Goal: Task Accomplishment & Management: Manage account settings

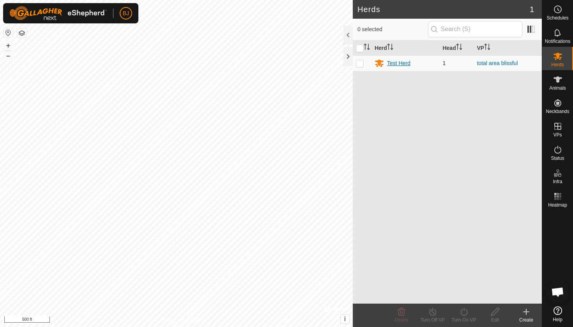
click at [400, 65] on div "Test Herd" at bounding box center [398, 63] width 23 height 8
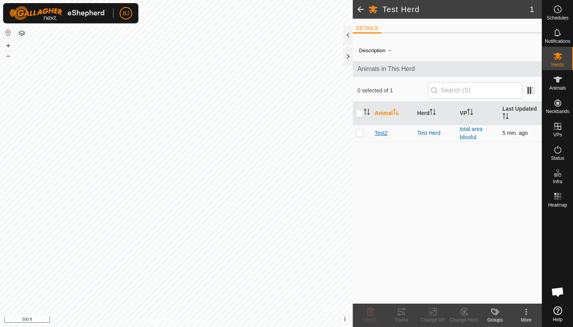
click at [382, 133] on span "Test2" at bounding box center [381, 133] width 13 height 8
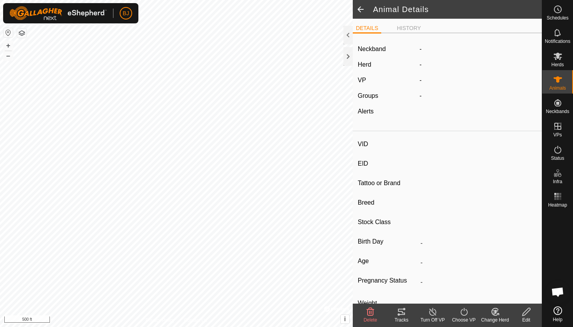
type input "Test2"
type input "-"
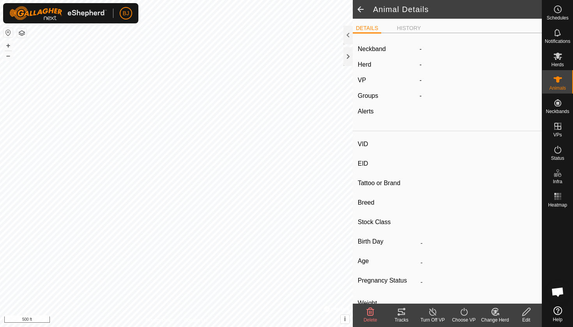
type input "0 kg"
type input "-"
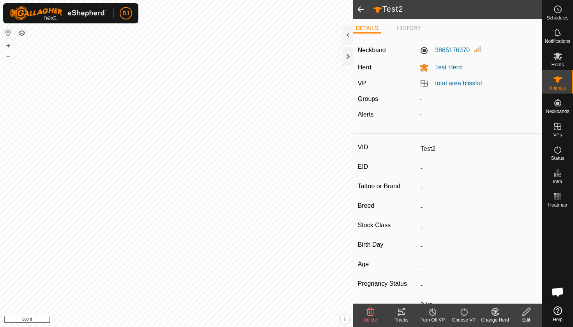
click at [399, 312] on icon at bounding box center [401, 312] width 7 height 6
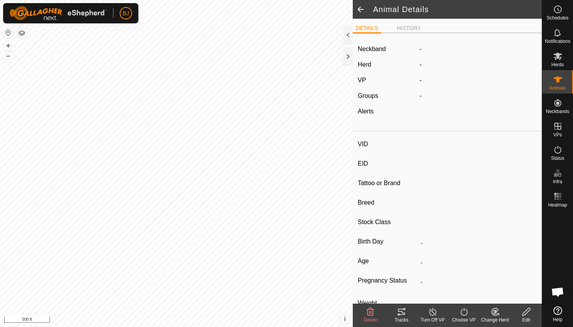
type input "Test2"
type input "-"
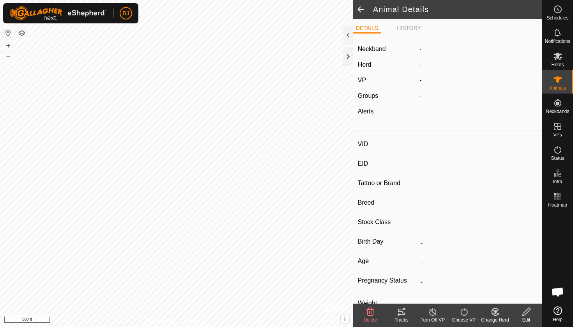
type input "0 kg"
type input "-"
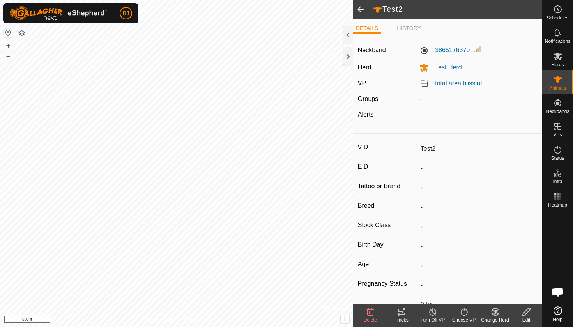
click at [449, 67] on span "Test Herd" at bounding box center [445, 67] width 33 height 7
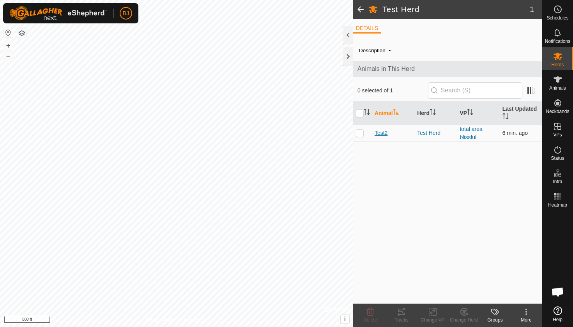
click at [383, 136] on span "Test2" at bounding box center [381, 133] width 13 height 8
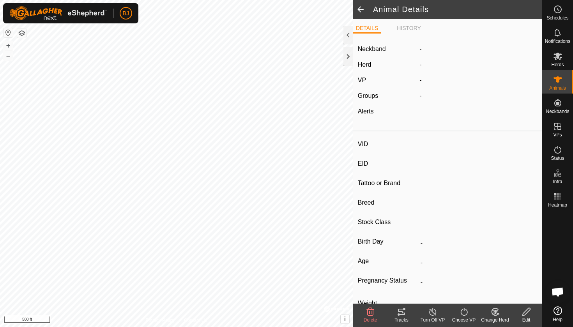
type input "Test2"
type input "-"
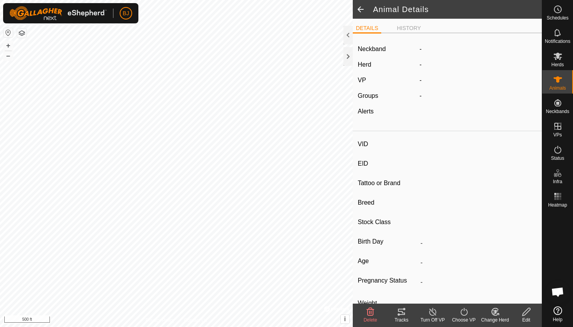
type input "0 kg"
type input "-"
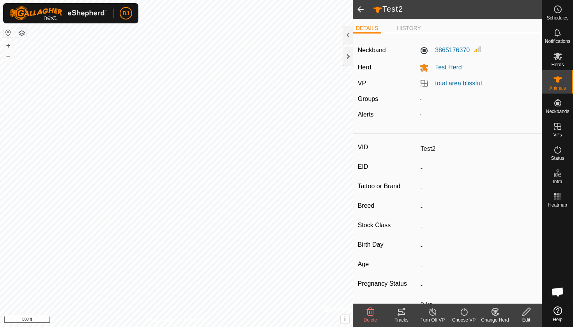
click at [402, 312] on icon at bounding box center [401, 312] width 7 height 6
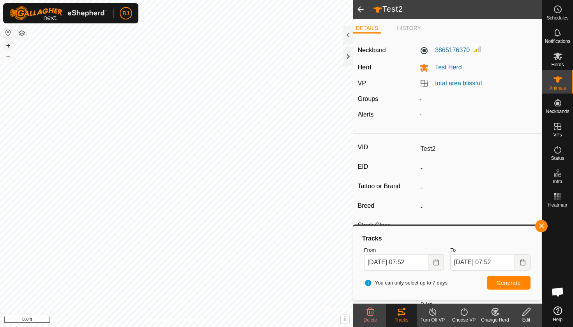
click at [7, 44] on button "+" at bounding box center [8, 45] width 9 height 9
click at [478, 50] on img at bounding box center [477, 48] width 9 height 9
click at [478, 53] on img at bounding box center [477, 48] width 9 height 9
click at [478, 43] on div "Neckband 3865176370 Herd Test Herd VP total area blissful Groups - Alerts -" at bounding box center [447, 84] width 189 height 91
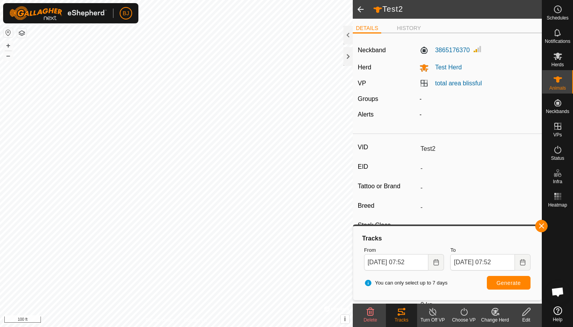
click at [478, 55] on span at bounding box center [477, 50] width 9 height 12
click at [478, 49] on img at bounding box center [477, 48] width 9 height 9
click at [8, 42] on button "+" at bounding box center [8, 45] width 9 height 9
click at [238, 0] on html "BJ Schedules Notifications Herds Animals Neckbands VPs Status Infra Heatmap Hel…" at bounding box center [286, 163] width 573 height 327
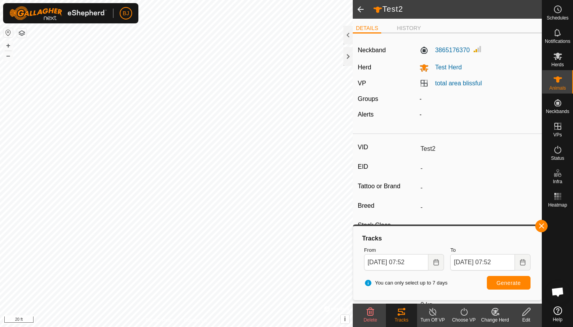
click at [249, 0] on html "BJ Schedules Notifications Herds Animals Neckbands VPs Status Infra Heatmap Hel…" at bounding box center [286, 163] width 573 height 327
click at [205, 0] on html "BJ Schedules Notifications Herds Animals Neckbands VPs Status Infra Heatmap Hel…" at bounding box center [286, 163] width 573 height 327
click at [163, 0] on html "BJ Schedules Notifications Herds Animals Neckbands VPs Status Infra Heatmap Hel…" at bounding box center [286, 163] width 573 height 327
click at [7, 55] on button "–" at bounding box center [8, 55] width 9 height 9
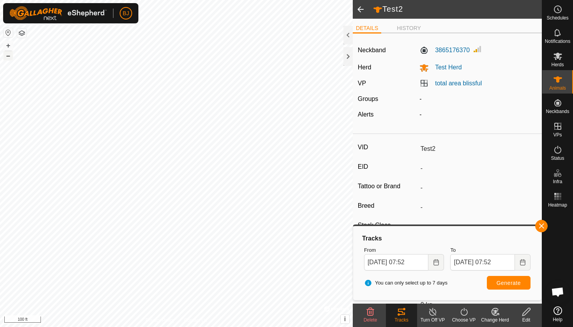
click at [7, 55] on button "–" at bounding box center [8, 55] width 9 height 9
click at [215, 0] on html "BJ Schedules Notifications Herds Animals Neckbands VPs Status Infra Heatmap Hel…" at bounding box center [286, 163] width 573 height 327
click at [378, 81] on div "Test2 DETAILS HISTORY Neckband 3865176370 Herd Test Herd VP total area blissful…" at bounding box center [271, 163] width 542 height 327
click at [9, 58] on button "–" at bounding box center [8, 55] width 9 height 9
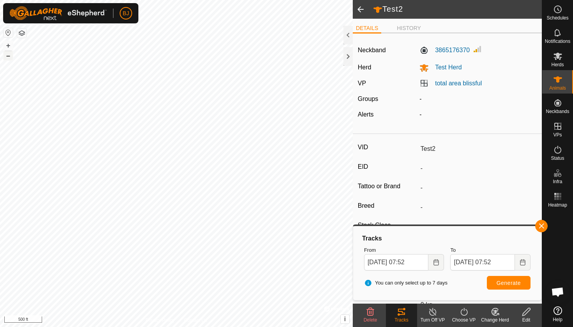
click at [9, 58] on button "–" at bounding box center [8, 55] width 9 height 9
click at [10, 48] on button "+" at bounding box center [8, 45] width 9 height 9
click at [12, 47] on button "+" at bounding box center [8, 45] width 9 height 9
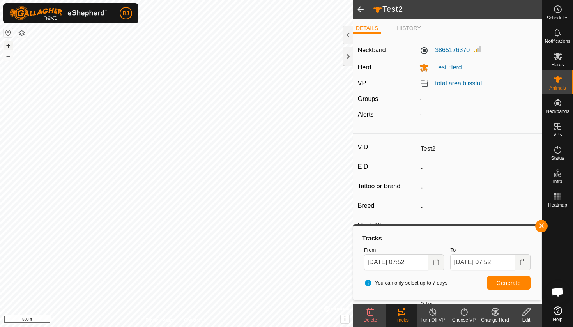
click at [12, 47] on button "+" at bounding box center [8, 45] width 9 height 9
click at [11, 57] on button "–" at bounding box center [8, 55] width 9 height 9
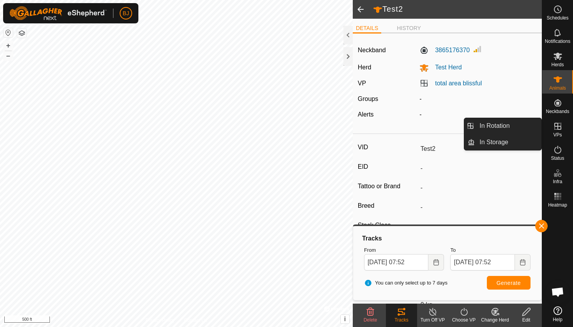
click at [560, 128] on icon at bounding box center [557, 126] width 9 height 9
click at [504, 122] on link "In Rotation" at bounding box center [508, 126] width 67 height 16
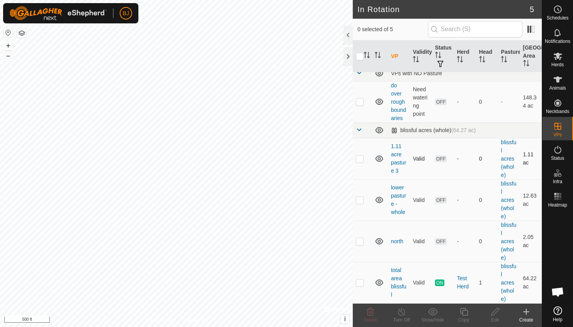
scroll to position [7, 0]
click at [360, 161] on p-checkbox at bounding box center [360, 159] width 8 height 6
checkbox input "true"
click at [363, 202] on p-checkbox at bounding box center [360, 200] width 8 height 6
checkbox input "true"
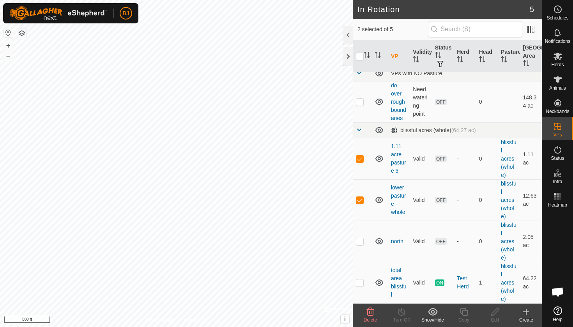
click at [374, 312] on icon at bounding box center [370, 311] width 9 height 9
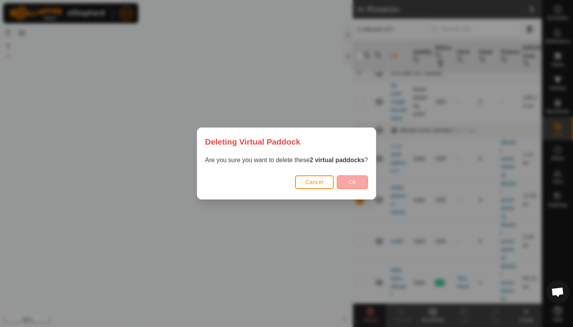
click at [347, 183] on button "Ok" at bounding box center [352, 182] width 31 height 14
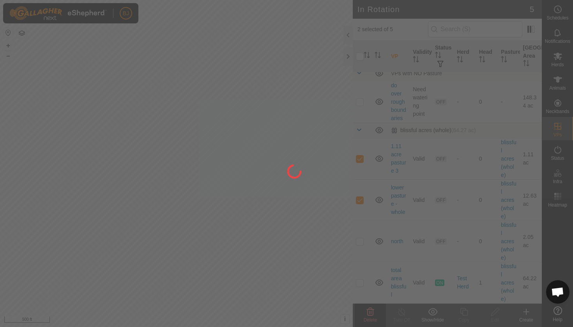
checkbox input "false"
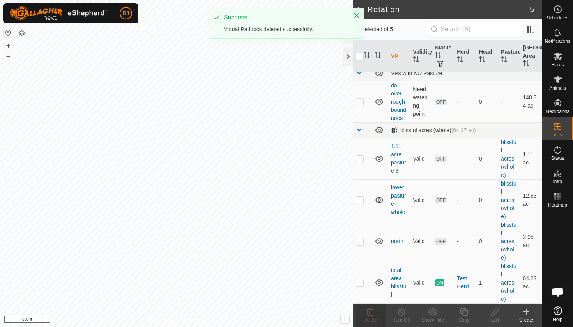
scroll to position [0, 0]
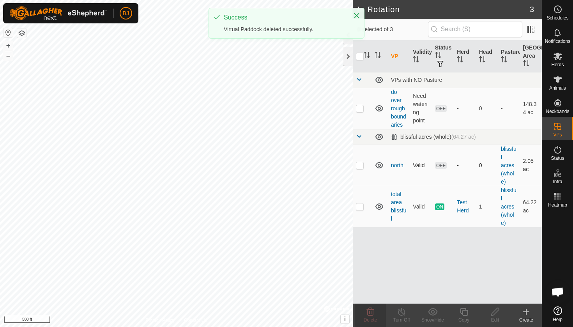
click at [357, 168] on p-checkbox at bounding box center [360, 165] width 8 height 6
click at [366, 315] on icon at bounding box center [370, 311] width 9 height 9
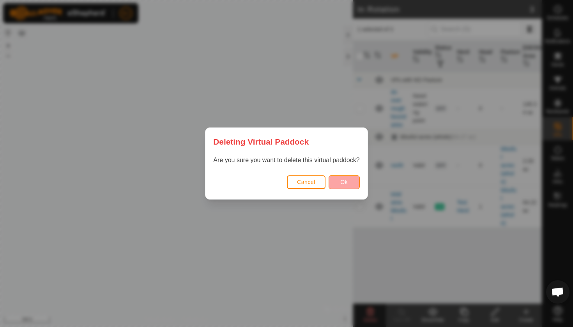
click at [352, 181] on button "Ok" at bounding box center [344, 182] width 31 height 14
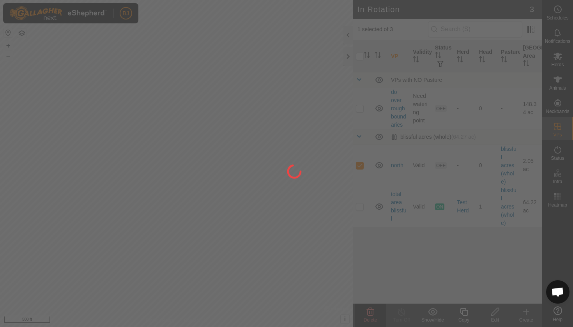
checkbox input "false"
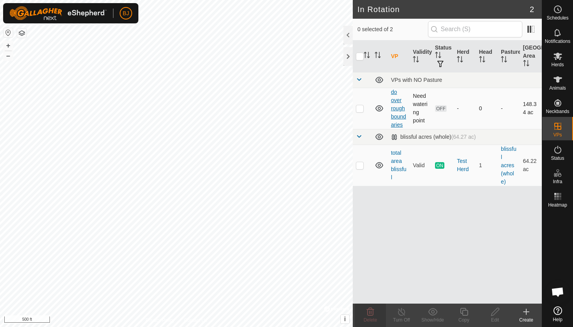
click at [400, 114] on link "do over rough boundaries" at bounding box center [398, 108] width 15 height 39
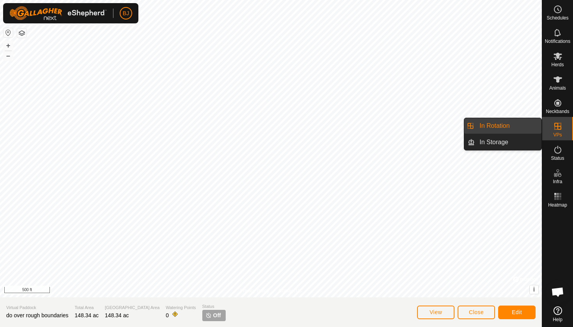
click at [552, 133] on div "VPs" at bounding box center [557, 128] width 31 height 23
click at [518, 129] on link "In Rotation" at bounding box center [508, 126] width 67 height 16
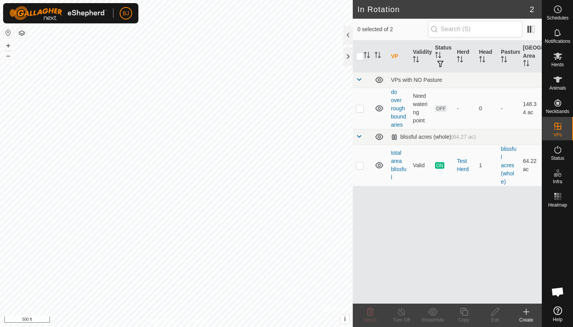
click at [529, 317] on div "Create" at bounding box center [526, 320] width 31 height 7
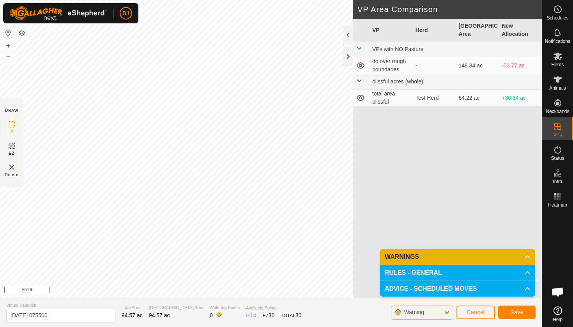
click at [441, 257] on p-accordion-header "WARNINGS" at bounding box center [457, 257] width 155 height 16
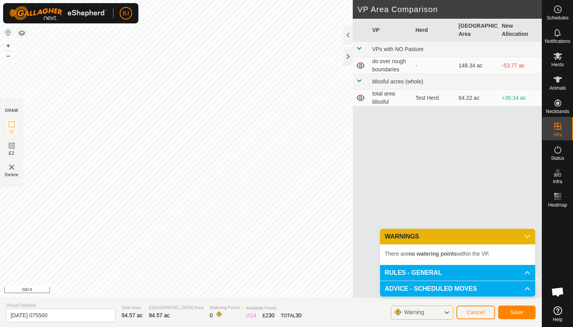
click at [444, 235] on p-accordion-header "WARNINGS" at bounding box center [457, 237] width 155 height 16
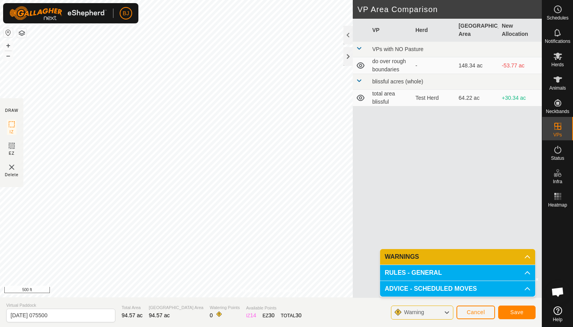
click at [517, 312] on span "Save" at bounding box center [516, 312] width 13 height 6
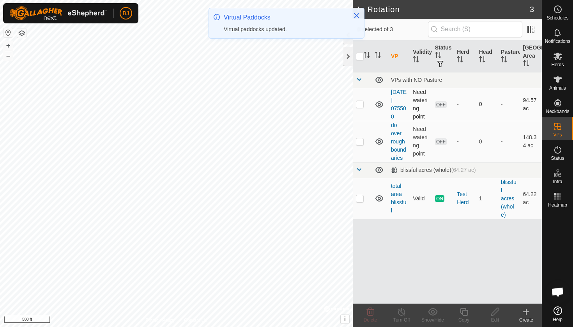
click at [400, 105] on td "[DATE] 075500" at bounding box center [399, 104] width 22 height 33
click at [400, 99] on link "[DATE] 075500" at bounding box center [399, 104] width 16 height 31
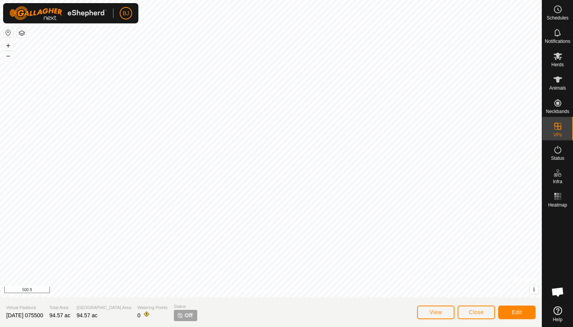
click at [509, 310] on button "Edit" at bounding box center [516, 313] width 37 height 14
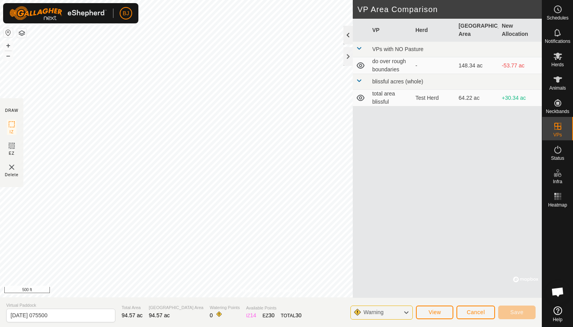
click at [346, 34] on div at bounding box center [347, 35] width 9 height 19
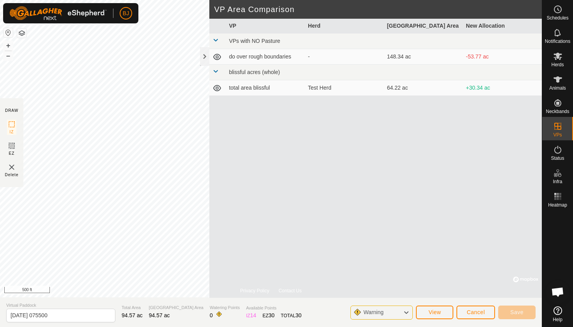
click at [482, 313] on span "Cancel" at bounding box center [476, 312] width 18 height 6
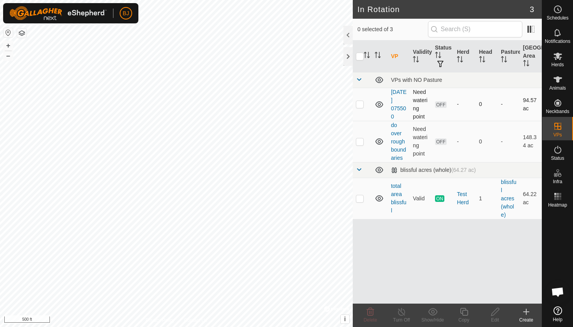
click at [457, 111] on td "-" at bounding box center [465, 104] width 22 height 33
click at [423, 107] on td "Need watering point" at bounding box center [421, 104] width 22 height 33
click at [362, 104] on p-checkbox at bounding box center [360, 104] width 8 height 6
checkbox input "true"
click at [495, 315] on icon at bounding box center [495, 311] width 10 height 9
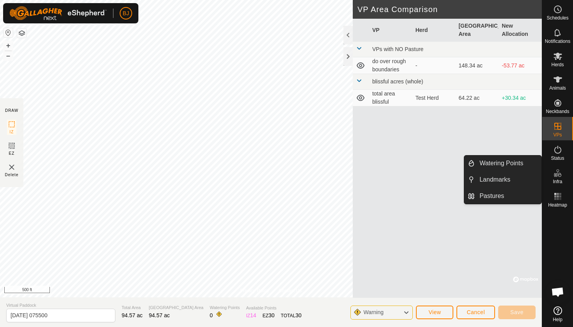
click at [475, 306] on button "Cancel" at bounding box center [476, 313] width 39 height 14
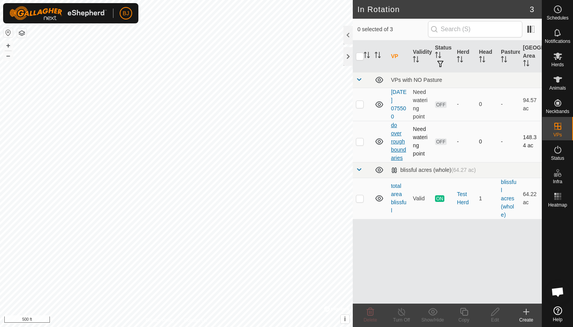
click at [402, 148] on link "do over rough boundaries" at bounding box center [398, 141] width 15 height 39
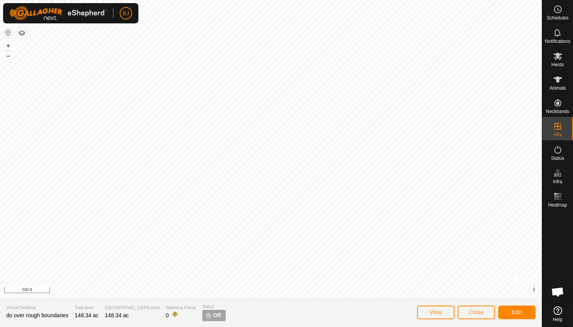
click at [514, 313] on span "Edit" at bounding box center [517, 312] width 10 height 6
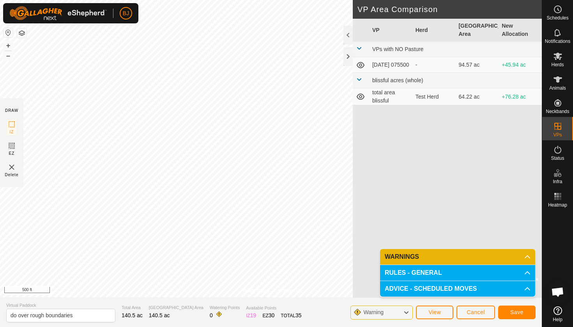
click at [525, 308] on button "Save" at bounding box center [516, 313] width 37 height 14
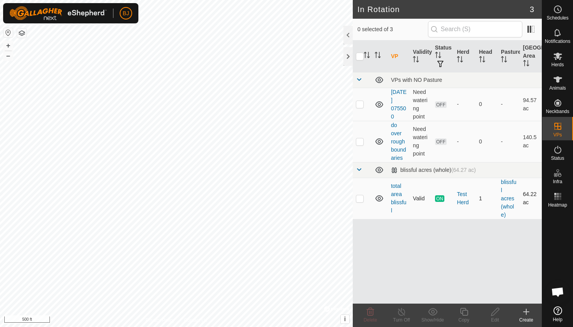
checkbox input "true"
checkbox input "false"
click at [427, 255] on div "VP Validity Status Herd Head Pasture Grazing Area VPs with NO Pasture 2025-09-1…" at bounding box center [447, 172] width 189 height 263
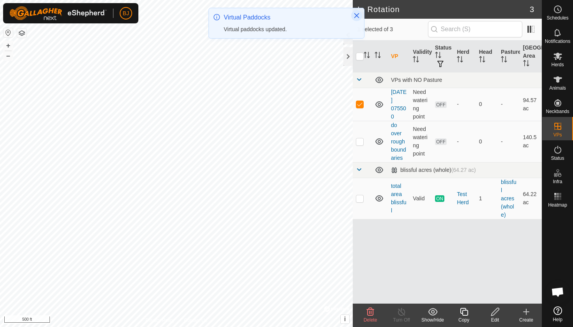
click at [358, 16] on icon "Close" at bounding box center [357, 15] width 6 height 6
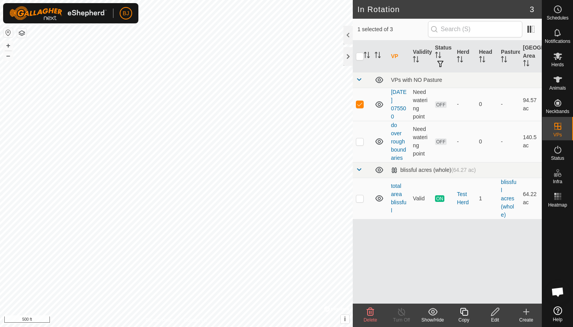
checkbox input "false"
checkbox input "true"
click at [461, 244] on div "VP Validity Status Herd Head Pasture Grazing Area VPs with NO Pasture 2025-09-1…" at bounding box center [447, 172] width 189 height 263
click at [390, 194] on td "total area blissful" at bounding box center [399, 198] width 22 height 41
click at [460, 199] on div "Test Herd" at bounding box center [465, 198] width 16 height 16
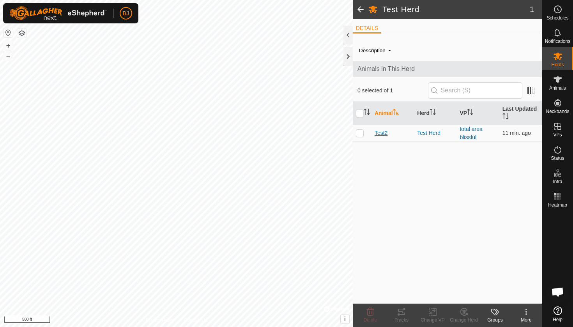
click at [377, 133] on span "Test2" at bounding box center [381, 133] width 13 height 8
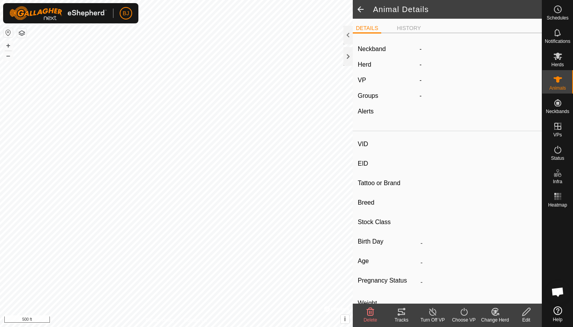
type input "Test2"
type input "-"
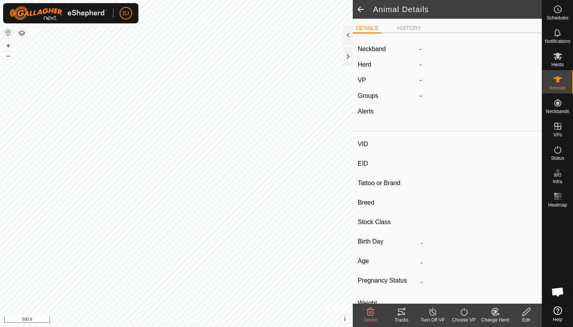
type input "0 kg"
type input "-"
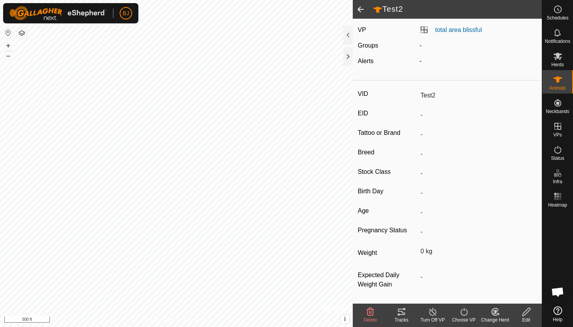
scroll to position [53, 0]
click at [400, 318] on div "Tracks" at bounding box center [401, 320] width 31 height 7
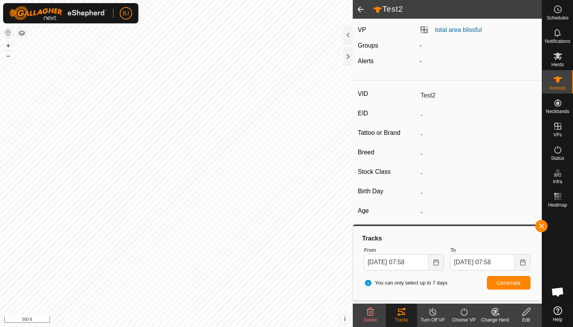
click at [358, 7] on span at bounding box center [361, 9] width 16 height 19
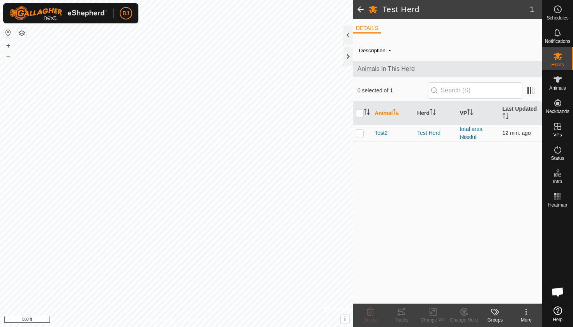
click at [512, 135] on span "12 min. ago" at bounding box center [517, 133] width 28 height 6
click at [506, 134] on span "12 min. ago" at bounding box center [517, 133] width 28 height 6
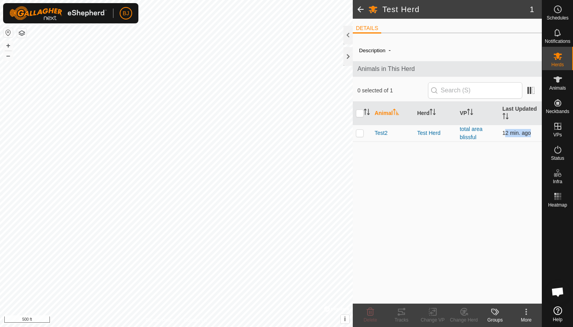
click at [506, 134] on span "12 min. ago" at bounding box center [517, 133] width 28 height 6
click at [506, 133] on span "12 min. ago" at bounding box center [517, 133] width 28 height 6
click at [379, 133] on span "Test2" at bounding box center [381, 133] width 13 height 8
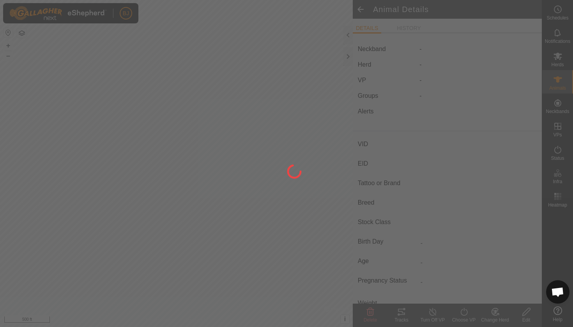
type input "Test2"
type input "-"
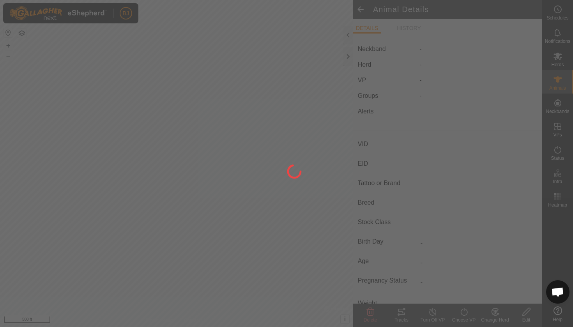
type input "0 kg"
type input "-"
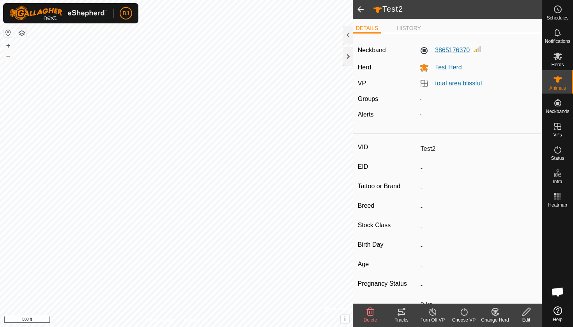
click at [461, 50] on label "3865176370" at bounding box center [444, 50] width 50 height 9
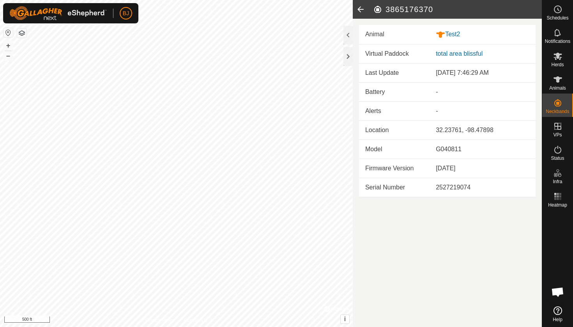
click at [362, 11] on icon at bounding box center [361, 9] width 16 height 19
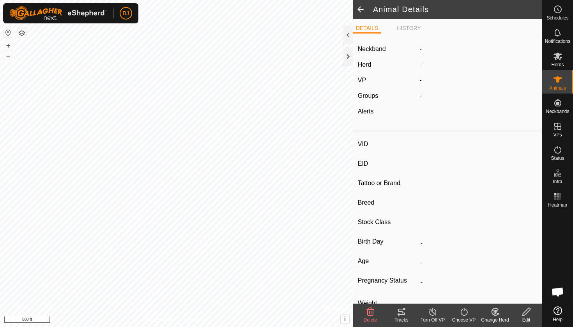
type input "Test2"
type input "-"
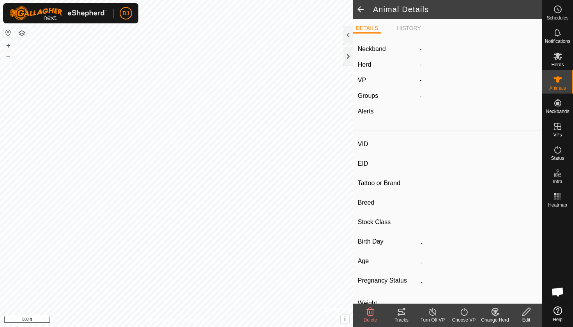
type input "0 kg"
type input "-"
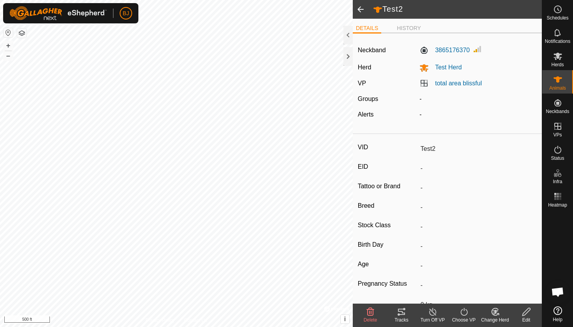
click at [365, 11] on span at bounding box center [361, 9] width 16 height 19
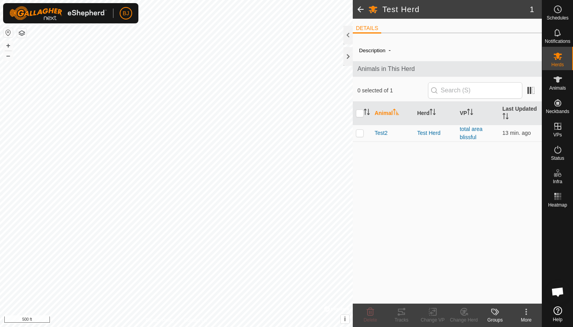
click at [363, 7] on span at bounding box center [361, 9] width 16 height 19
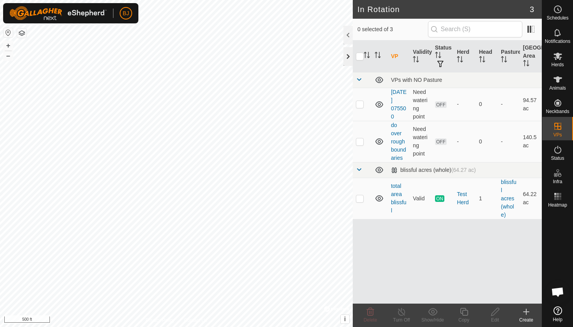
click at [347, 56] on div at bounding box center [347, 56] width 9 height 19
